Goal: Answer question/provide support

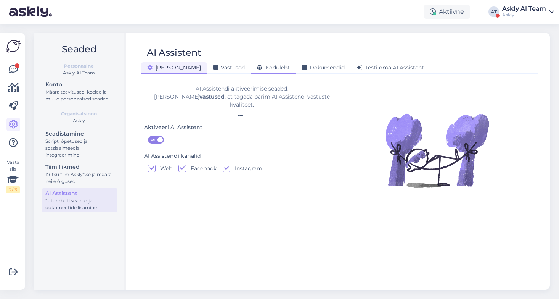
click at [257, 65] on span "Koduleht" at bounding box center [273, 67] width 33 height 7
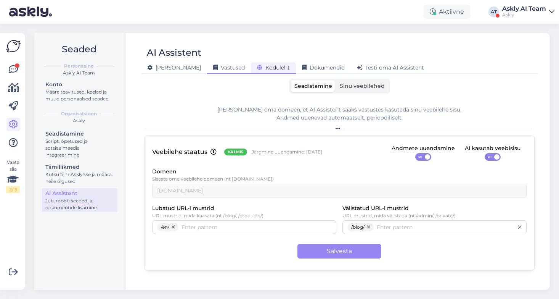
click at [213, 67] on span "Vastused" at bounding box center [229, 67] width 32 height 7
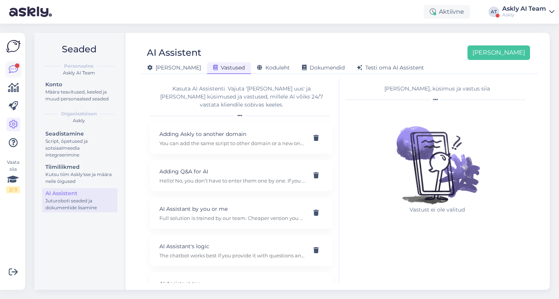
click at [10, 69] on icon at bounding box center [13, 69] width 9 height 9
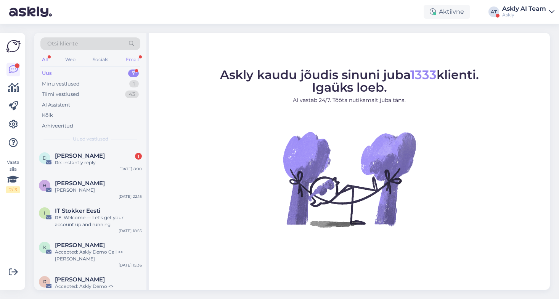
click at [132, 59] on div "Email" at bounding box center [132, 60] width 16 height 10
click at [97, 216] on div "RE: Welcome — Let’s get your account up and running" at bounding box center [98, 221] width 87 height 14
click at [96, 221] on div "RE: Welcome — Let’s get your account up and running" at bounding box center [98, 221] width 87 height 14
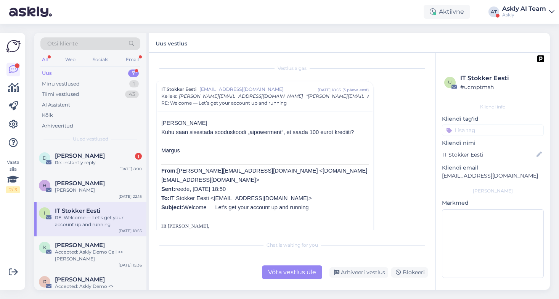
click at [304, 271] on div "Võta vestlus üle" at bounding box center [292, 272] width 60 height 14
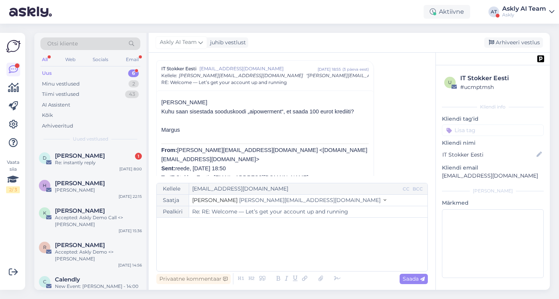
click at [288, 248] on div "﻿" at bounding box center [292, 244] width 263 height 46
click at [341, 278] on icon at bounding box center [337, 278] width 11 height 11
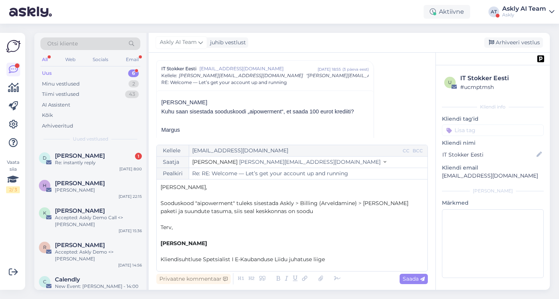
click at [364, 202] on span "Sooduskood "aipowerment" tuleks sisestada Askly > Billing (Arveldamine) > [PERS…" at bounding box center [285, 206] width 249 height 15
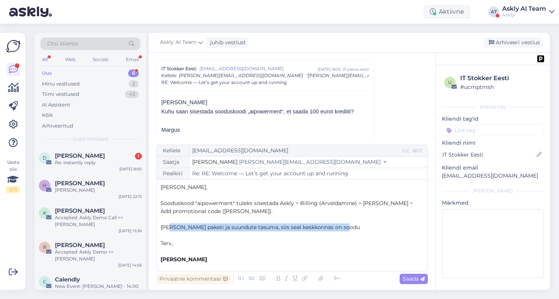
drag, startPoint x: 346, startPoint y: 227, endPoint x: 169, endPoint y: 226, distance: 177.0
click at [169, 227] on p "[PERSON_NAME] paketi ja suundute tasuma, siis seal keskkonnas on soodu" at bounding box center [292, 227] width 263 height 8
click at [170, 227] on span "[PERSON_NAME] on väiksem" at bounding box center [199, 226] width 77 height 7
click at [241, 226] on p "Kui valitud pakett on väiksem" at bounding box center [292, 227] width 263 height 8
drag, startPoint x: 330, startPoint y: 226, endPoint x: 312, endPoint y: 226, distance: 18.7
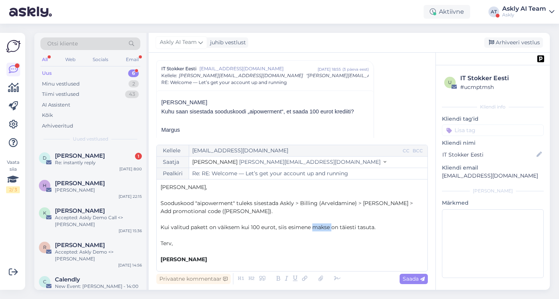
click at [312, 226] on span "Kui valitud pakett on väiksem kui 100 eurot, siis esimene makse on täiesti tasu…" at bounding box center [268, 226] width 215 height 7
click at [380, 226] on p "Kui valitud pakett on väiksem kui 100 eurot, siis esimene kuu on täiesti tasuta." at bounding box center [292, 227] width 263 height 8
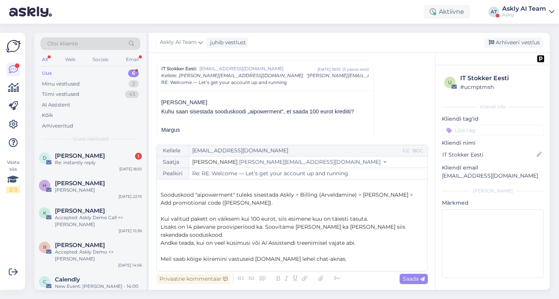
scroll to position [2, 0]
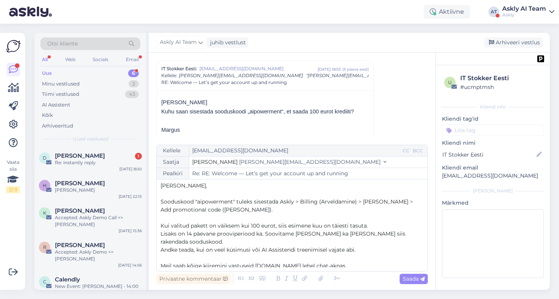
drag, startPoint x: 362, startPoint y: 228, endPoint x: 153, endPoint y: 186, distance: 213.5
click at [153, 186] on div "Vestlus algas IT Stokker Eesti [EMAIL_ADDRESS][DOMAIN_NAME] [DATE] 18:55 ( 3 pä…" at bounding box center [292, 171] width 287 height 237
copy div "Tere Margus, ﻿ Sooduskood "aipowerment" tuleks sisestada Askly > Billing (Arvel…"
click at [178, 209] on span "Sooduskood "aipowerment" tuleks sisestada Askly > Billing (Arveldamine) > [PERS…" at bounding box center [288, 205] width 254 height 15
click at [413, 280] on span "Saada" at bounding box center [414, 278] width 22 height 7
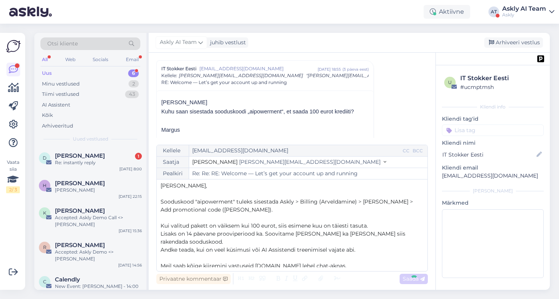
type input "Re: RE: Welcome — Let’s get your account up and running"
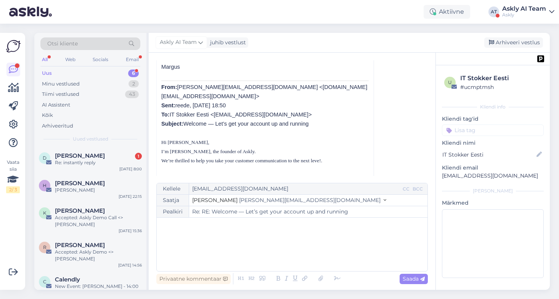
scroll to position [0, 0]
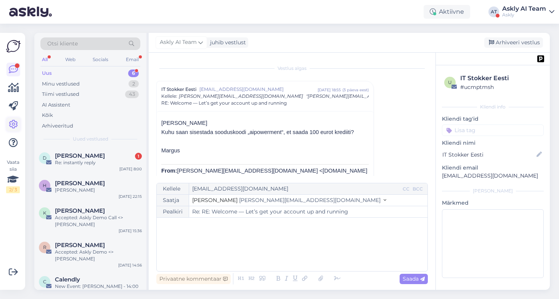
click at [15, 127] on icon at bounding box center [13, 124] width 9 height 9
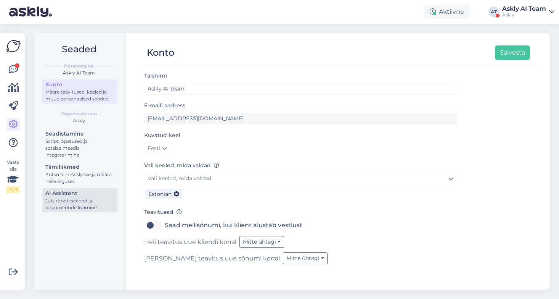
click at [84, 209] on div "Juturoboti seaded ja dokumentide lisamine" at bounding box center [79, 204] width 69 height 14
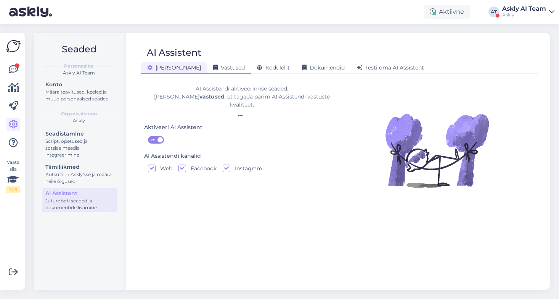
click at [213, 66] on span "Vastused" at bounding box center [229, 67] width 32 height 7
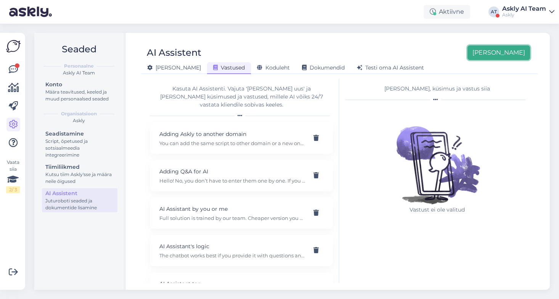
click at [514, 49] on button "[PERSON_NAME]" at bounding box center [499, 52] width 63 height 14
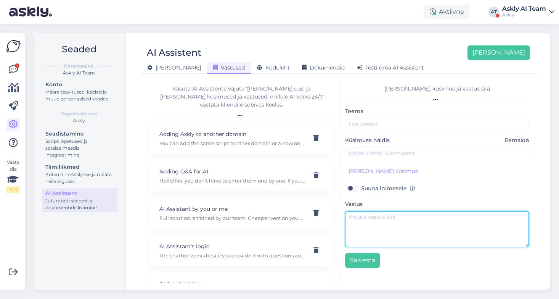
click at [375, 230] on textarea at bounding box center [437, 229] width 184 height 36
paste textarea "[PERSON_NAME], Sooduskood "aipowerment" tuleks sisestada Askly > Billing (Arvel…"
drag, startPoint x: 367, startPoint y: 233, endPoint x: 328, endPoint y: 211, distance: 44.9
click at [328, 211] on div "Kasuta AI Assistenti. Vajuta '[PERSON_NAME] uus' ja [PERSON_NAME] küsimused ja …" at bounding box center [339, 181] width 391 height 204
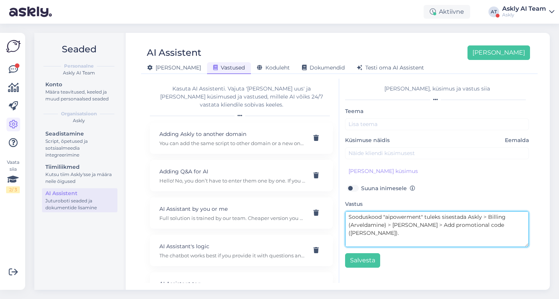
type textarea "Sooduskood "aipowerment" tuleks sisestada Askly > Billing (Arveldamine) > [PERS…"
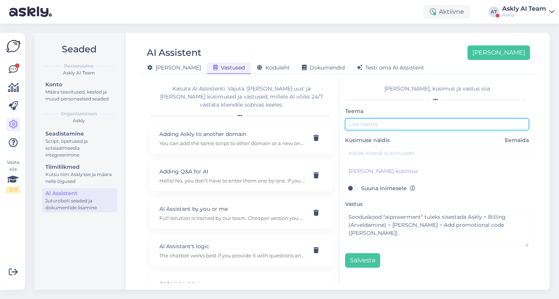
click at [367, 124] on input "text" at bounding box center [437, 124] width 184 height 12
type input "Sooduskood AIPOWERMENT"
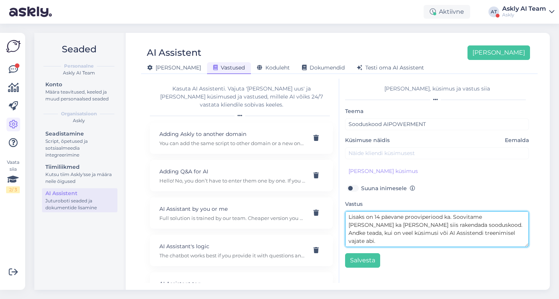
click at [447, 217] on textarea "Sooduskood "aipowerment" tuleks sisestada Askly > Billing (Arveldamine) > [PERS…" at bounding box center [437, 229] width 184 height 36
type textarea "Sooduskood "aipowerment" tuleks sisestada Askly > Billing (Arveldamine) > [PERS…"
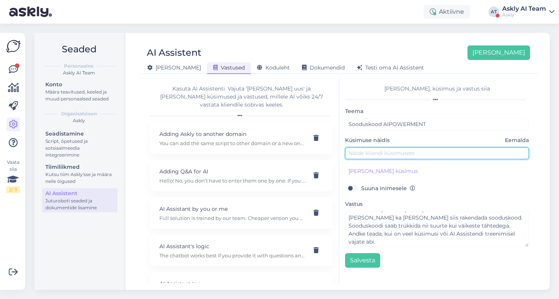
click at [386, 153] on input "text" at bounding box center [437, 153] width 184 height 12
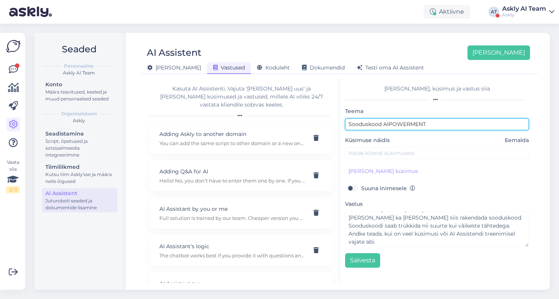
click at [450, 124] on input "Sooduskood AIPOWERMENT" at bounding box center [437, 124] width 184 height 12
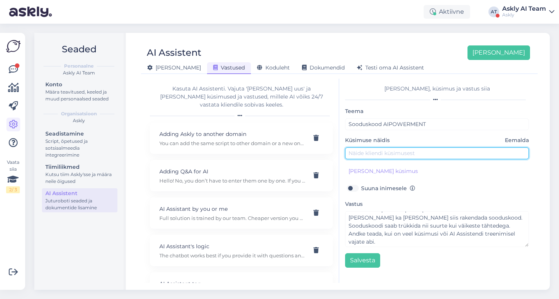
click at [401, 154] on input "text" at bounding box center [437, 153] width 184 height 12
paste input "Sooduskood AIPOWERMENT"
click at [353, 153] on input "Sooduskood AIPOWERMENT" at bounding box center [437, 153] width 184 height 12
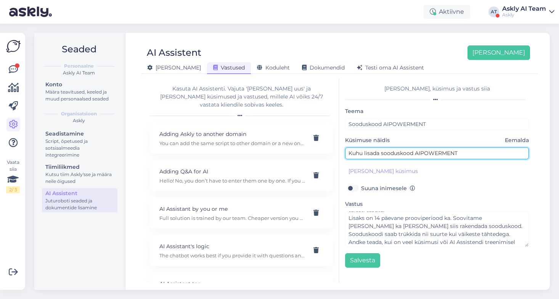
type input "Kuhu lisada sooduskood AIPOWERMENT"
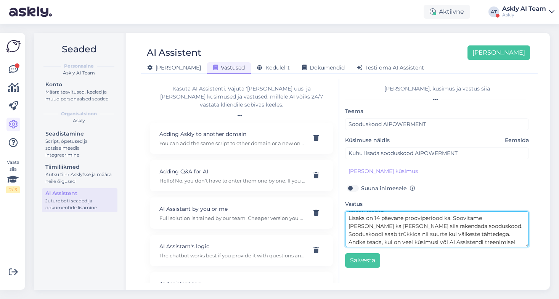
click at [431, 234] on textarea "Sooduskood "aipowerment" tuleks sisestada Askly > Billing (Arveldamine) > [PERS…" at bounding box center [437, 229] width 184 height 36
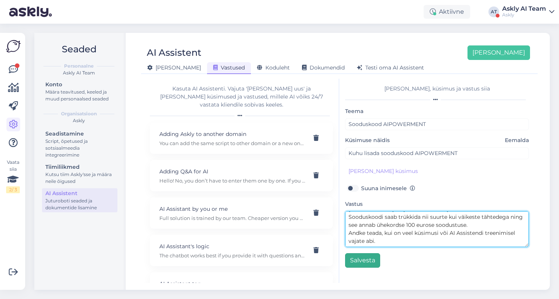
type textarea "Sooduskood "aipowerment" tuleks sisestada Askly > Billing (Arveldamine) > [PERS…"
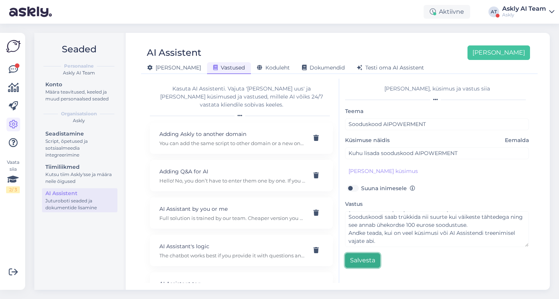
click at [365, 259] on button "Salvesta" at bounding box center [362, 260] width 35 height 14
